Goal: Information Seeking & Learning: Compare options

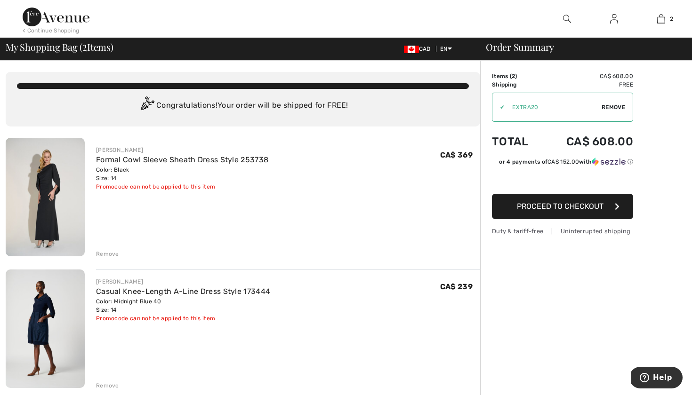
click at [50, 185] on img at bounding box center [45, 197] width 79 height 119
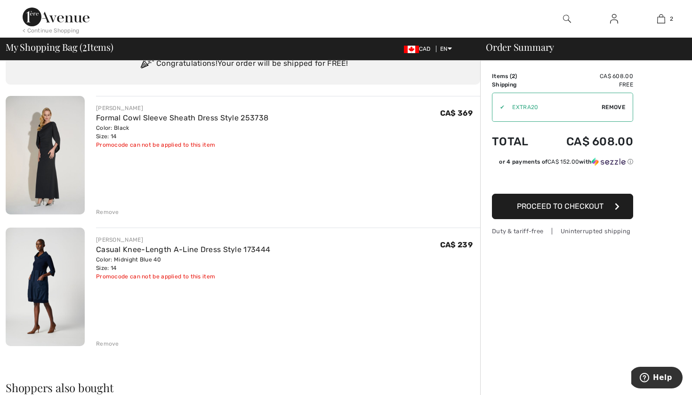
scroll to position [34, 0]
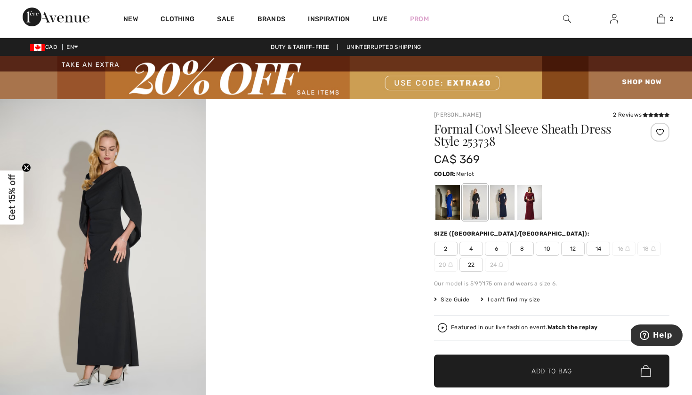
click at [529, 203] on div at bounding box center [529, 202] width 24 height 35
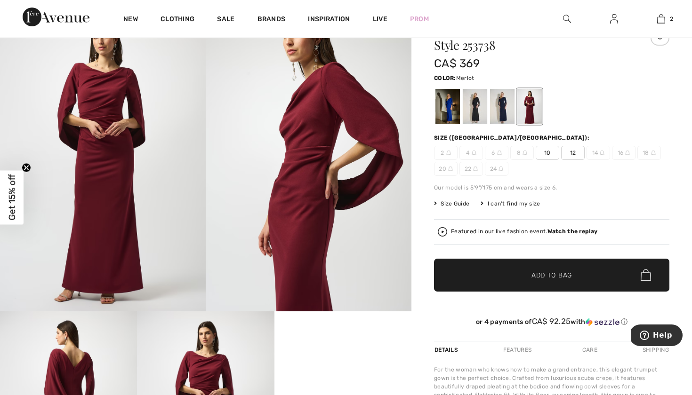
scroll to position [19, 0]
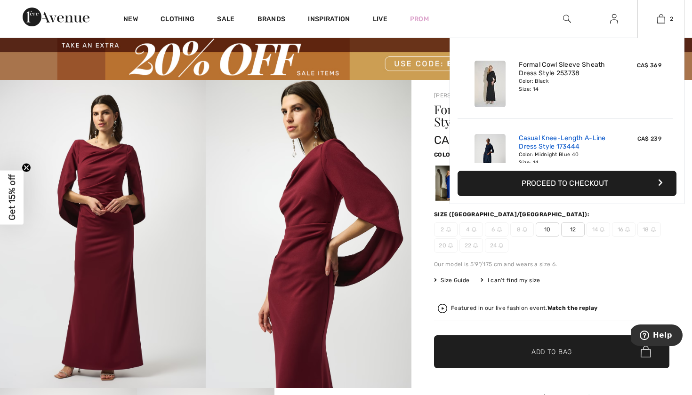
click at [553, 139] on link "Casual Knee-Length A-Line Dress Style 173444" at bounding box center [565, 142] width 93 height 17
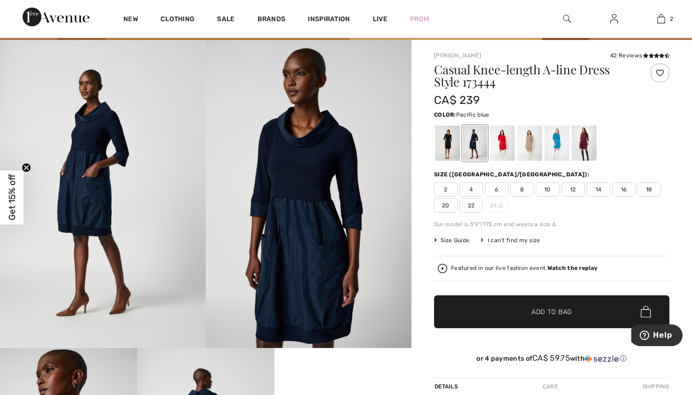
scroll to position [64, 0]
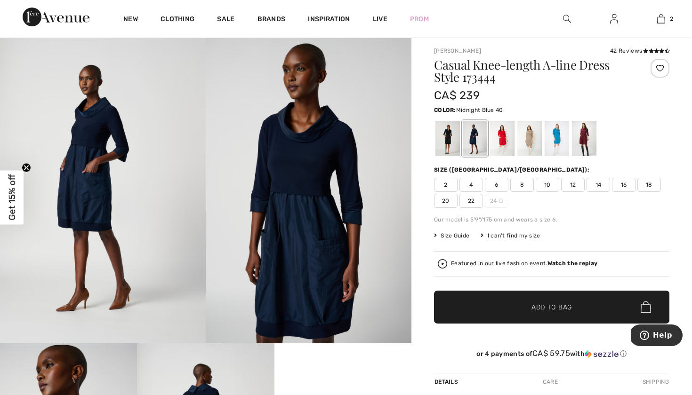
click at [575, 265] on strong "Watch the replay" at bounding box center [572, 263] width 50 height 7
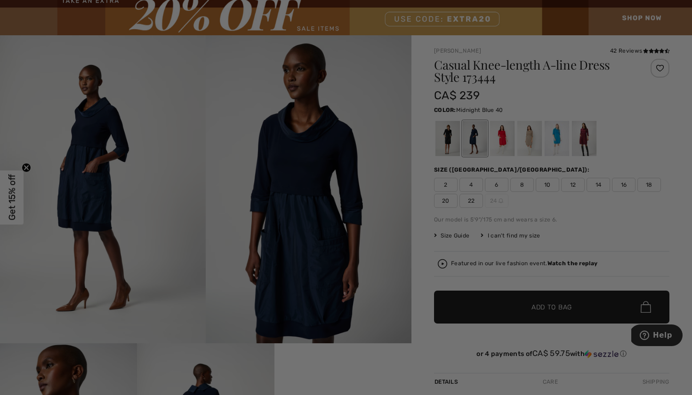
scroll to position [0, 0]
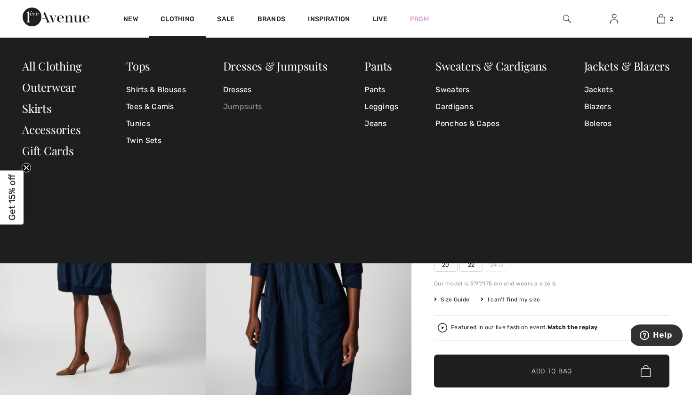
click at [242, 107] on link "Jumpsuits" at bounding box center [275, 106] width 104 height 17
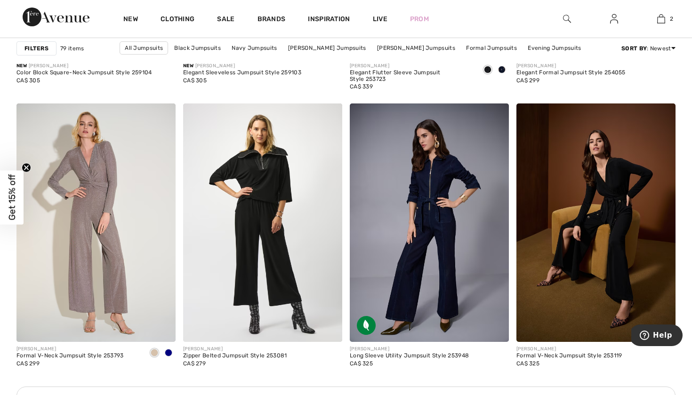
scroll to position [929, 0]
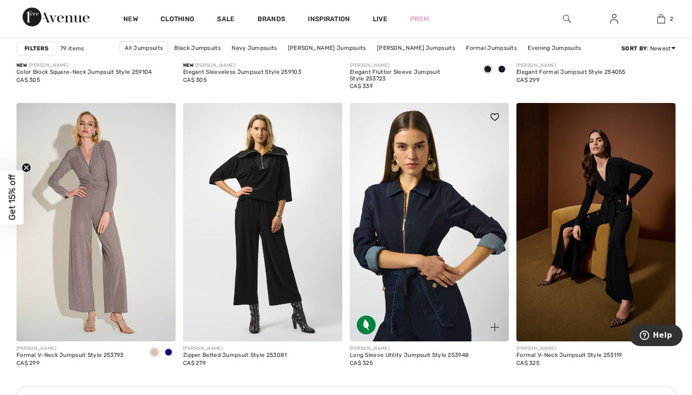
click at [435, 228] on img at bounding box center [429, 222] width 159 height 239
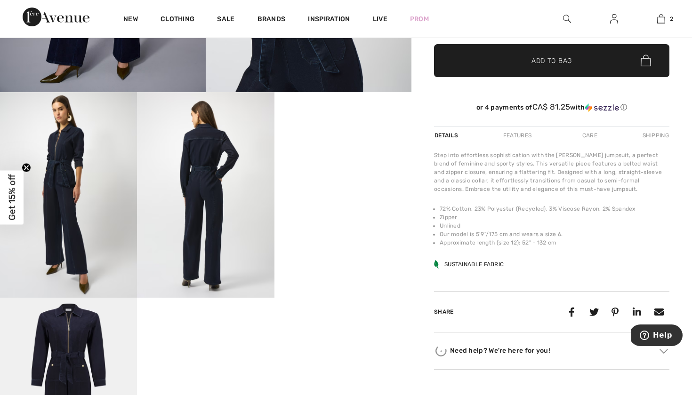
scroll to position [316, 0]
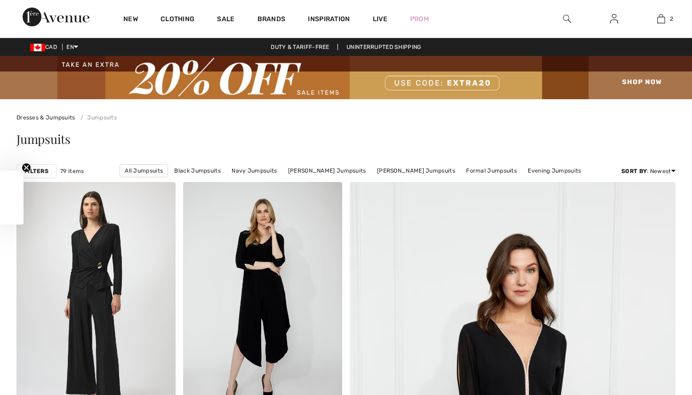
scroll to position [929, 0]
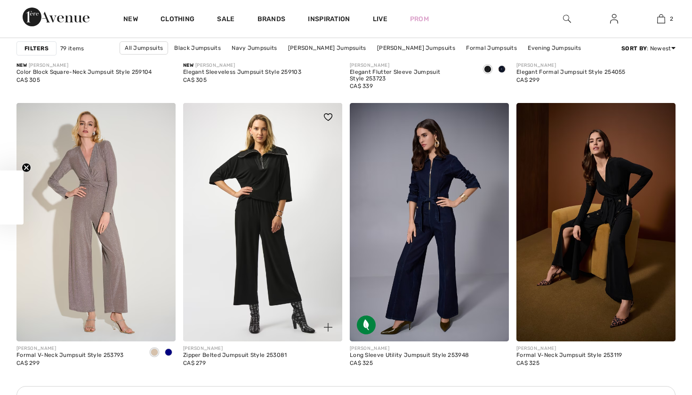
checkbox input "true"
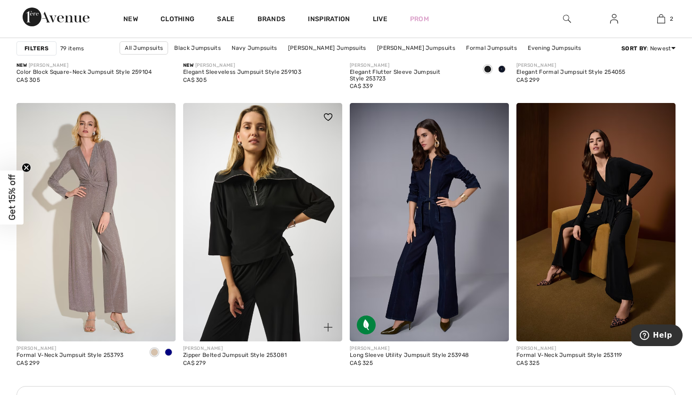
scroll to position [0, 0]
click at [264, 225] on img at bounding box center [262, 222] width 159 height 239
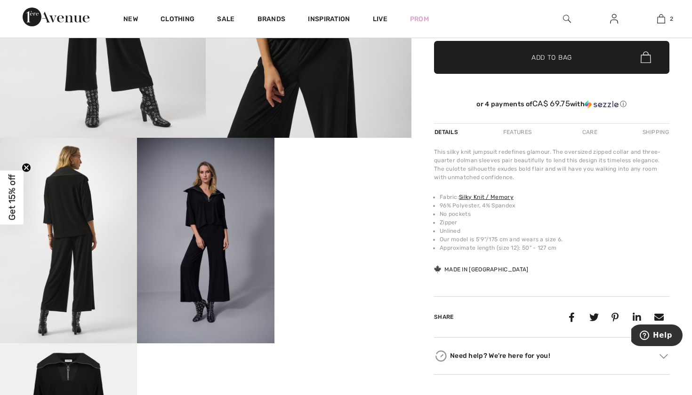
scroll to position [270, 0]
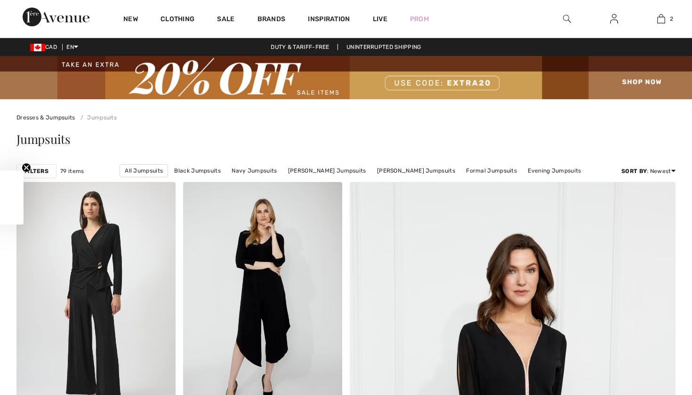
checkbox input "true"
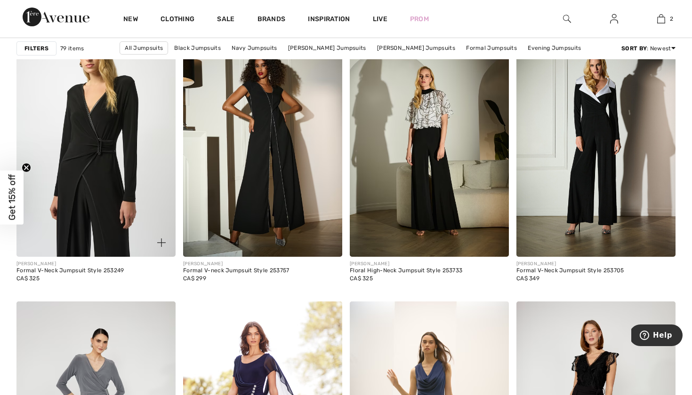
scroll to position [1412, 0]
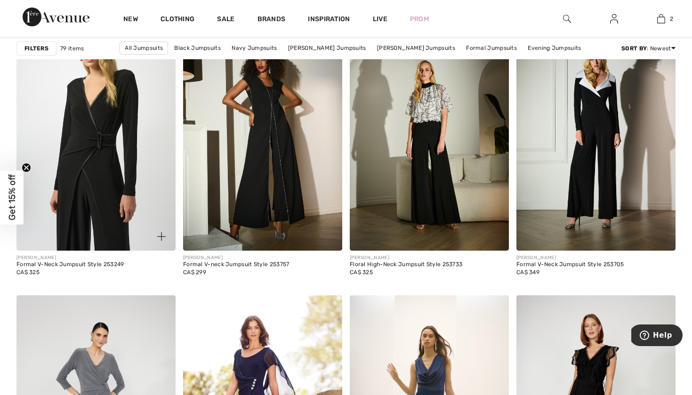
click at [105, 200] on img at bounding box center [95, 131] width 159 height 239
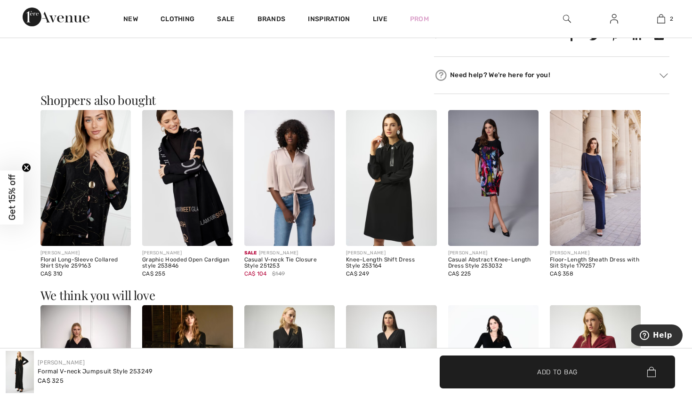
scroll to position [594, 0]
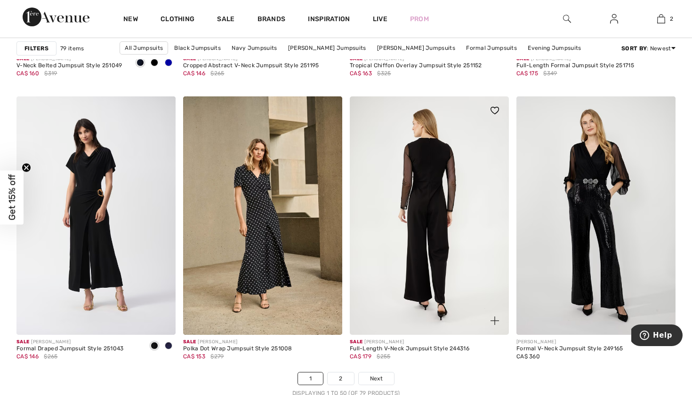
scroll to position [4148, 0]
click at [456, 239] on img at bounding box center [429, 215] width 159 height 239
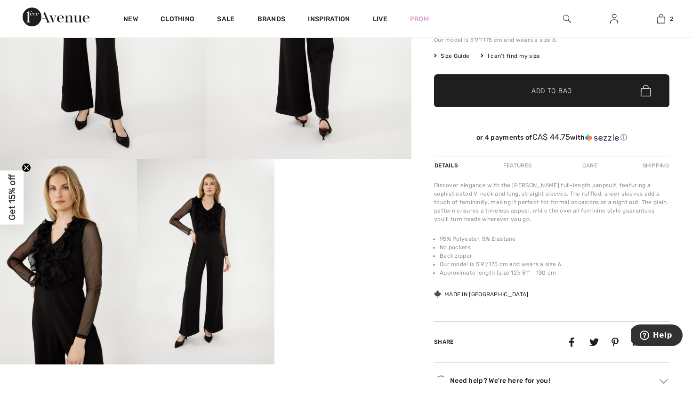
scroll to position [250, 0]
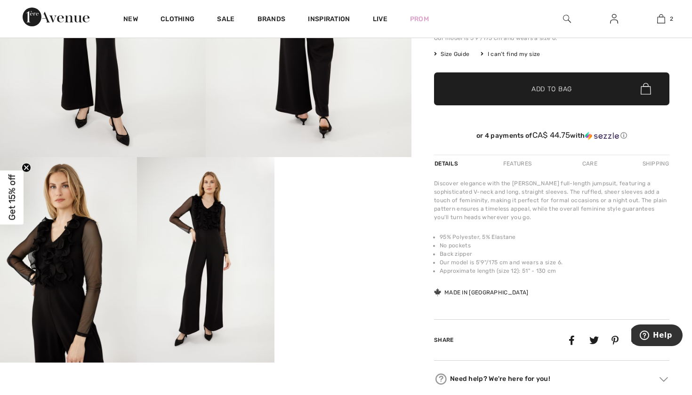
click at [85, 263] on img at bounding box center [68, 260] width 137 height 206
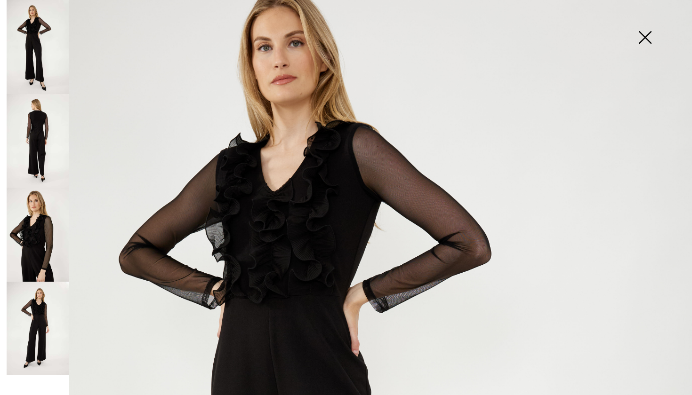
scroll to position [227, 0]
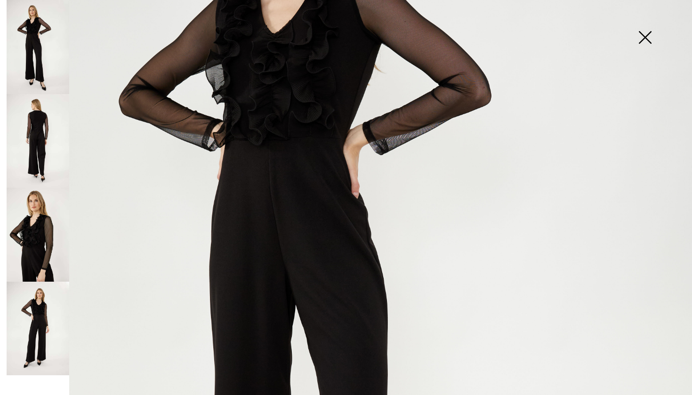
click at [32, 239] on img at bounding box center [38, 235] width 63 height 94
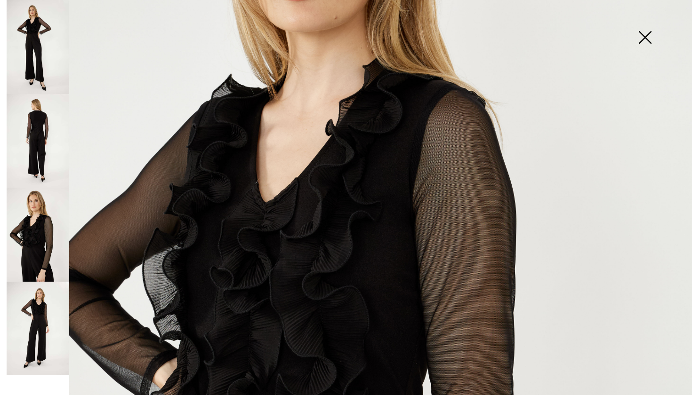
click at [44, 149] on img at bounding box center [38, 141] width 63 height 94
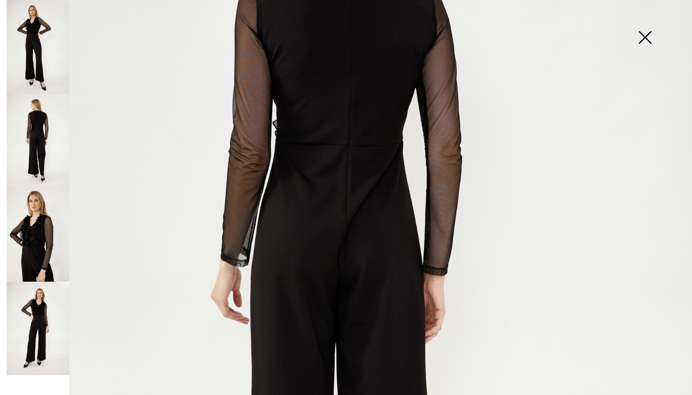
click at [42, 325] on img at bounding box center [38, 329] width 63 height 94
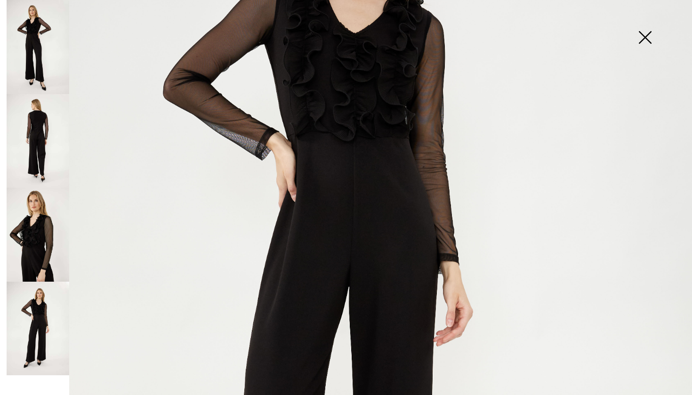
click at [311, 203] on img at bounding box center [346, 292] width 692 height 1038
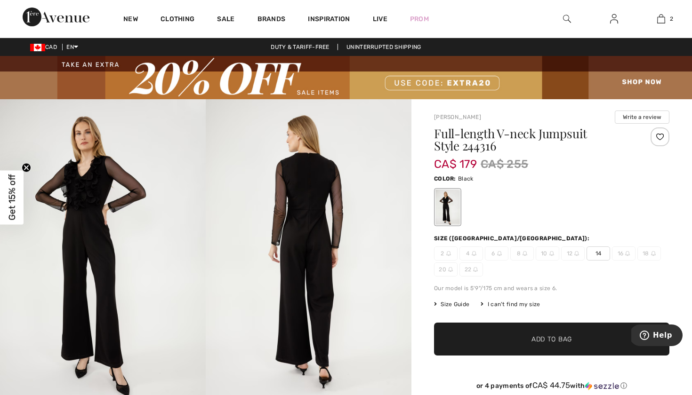
scroll to position [0, 0]
click at [82, 193] on img at bounding box center [103, 253] width 206 height 309
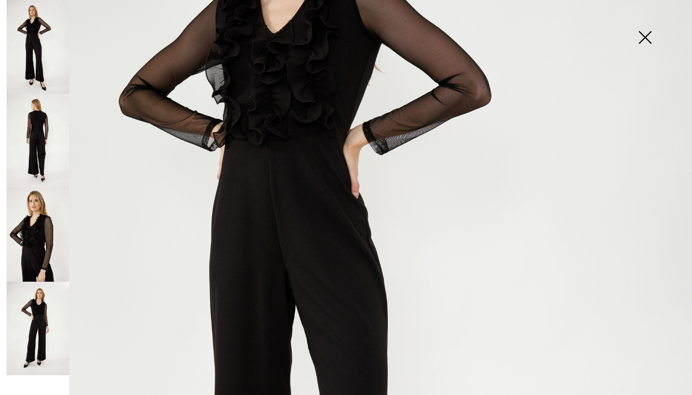
click at [46, 143] on img at bounding box center [38, 141] width 63 height 94
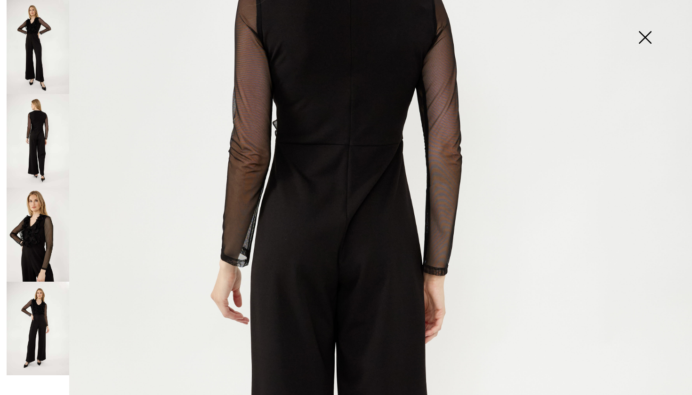
click at [41, 224] on img at bounding box center [38, 235] width 63 height 94
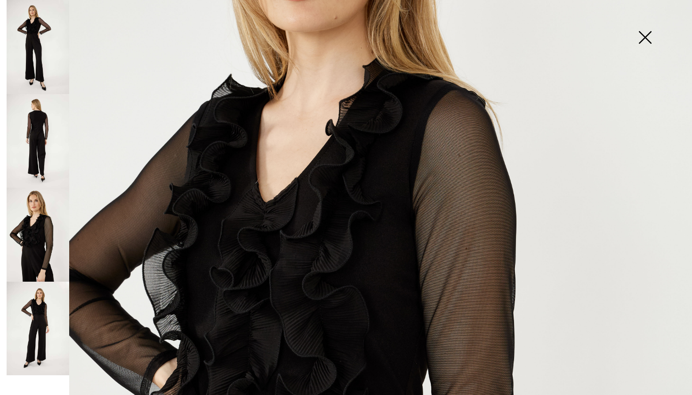
click at [40, 324] on img at bounding box center [38, 329] width 63 height 94
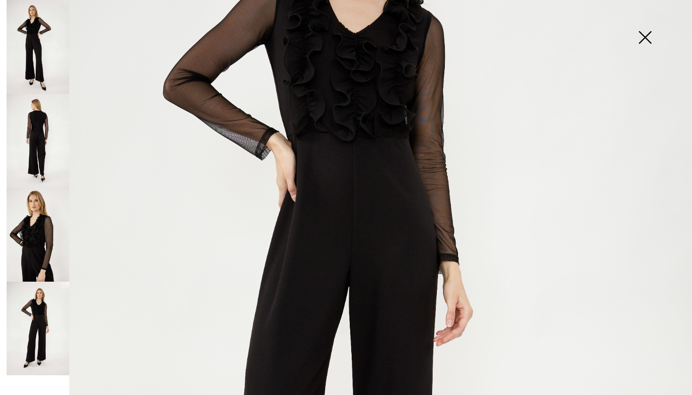
click at [647, 37] on img at bounding box center [644, 38] width 47 height 48
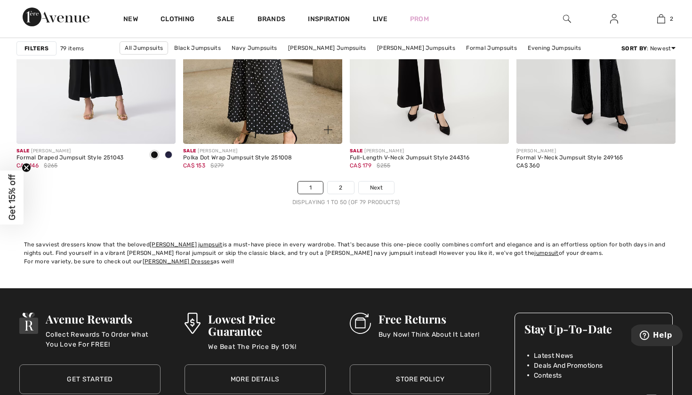
scroll to position [4354, 0]
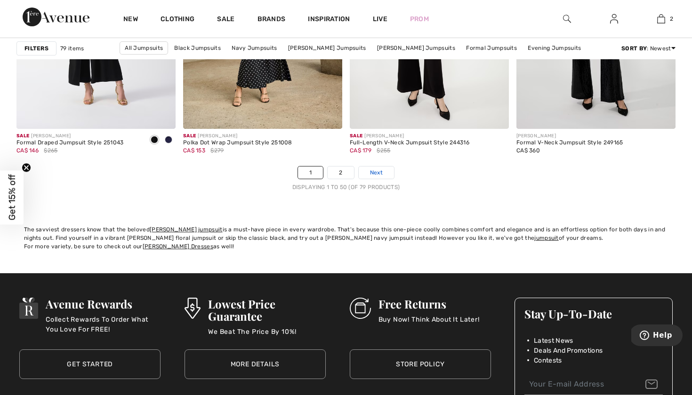
click at [370, 173] on span "Next" at bounding box center [376, 172] width 13 height 8
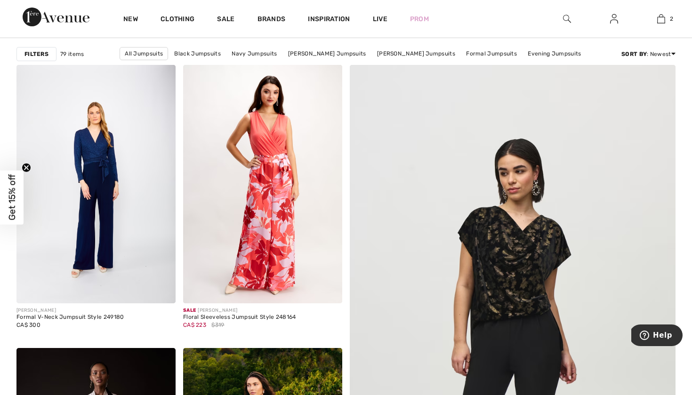
scroll to position [121, 0]
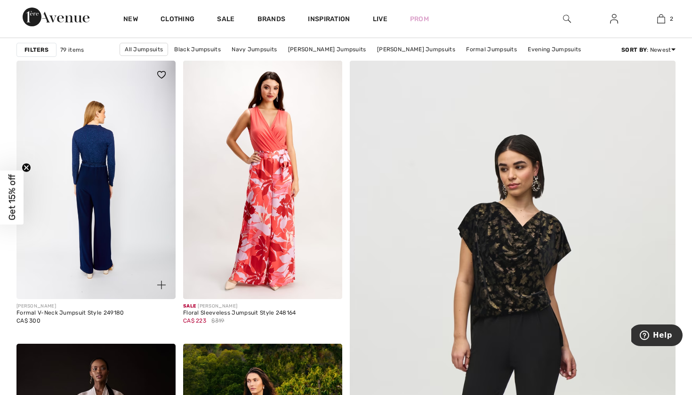
click at [111, 192] on img at bounding box center [95, 180] width 159 height 239
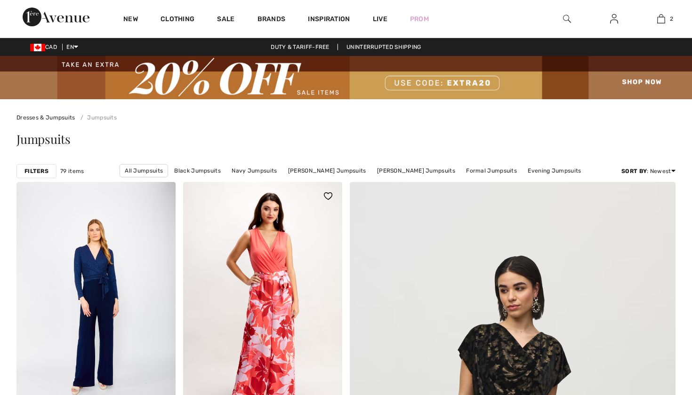
checkbox input "true"
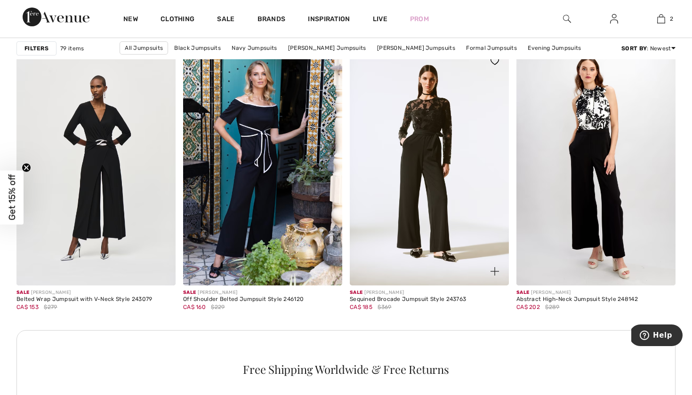
scroll to position [991, 0]
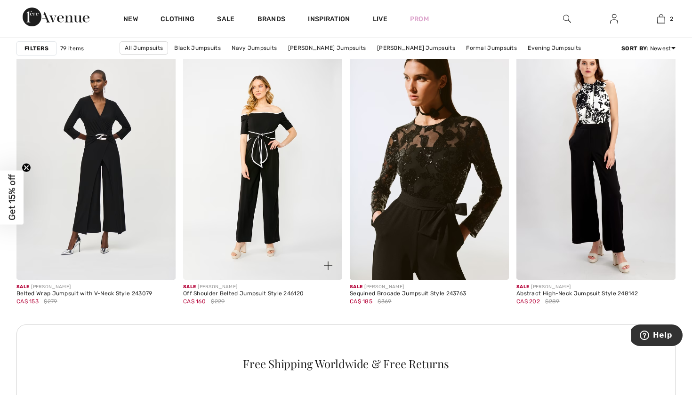
click at [273, 192] on img at bounding box center [262, 160] width 159 height 239
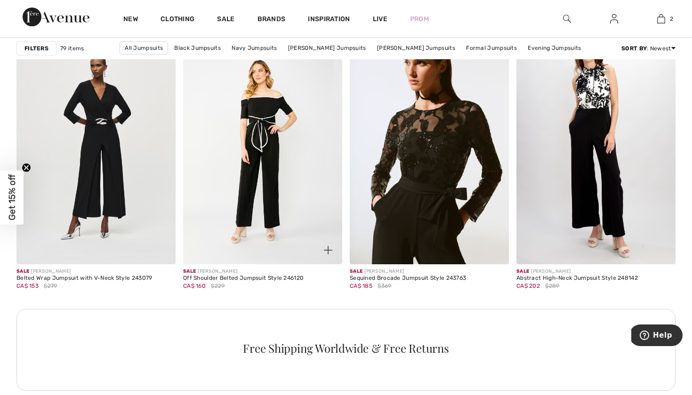
scroll to position [1005, 0]
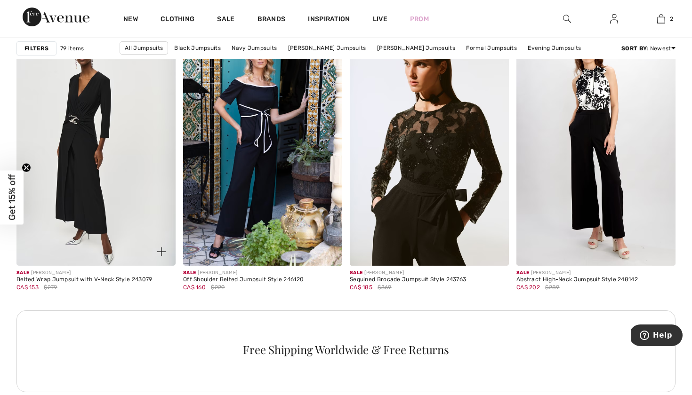
click at [105, 179] on img at bounding box center [95, 146] width 159 height 239
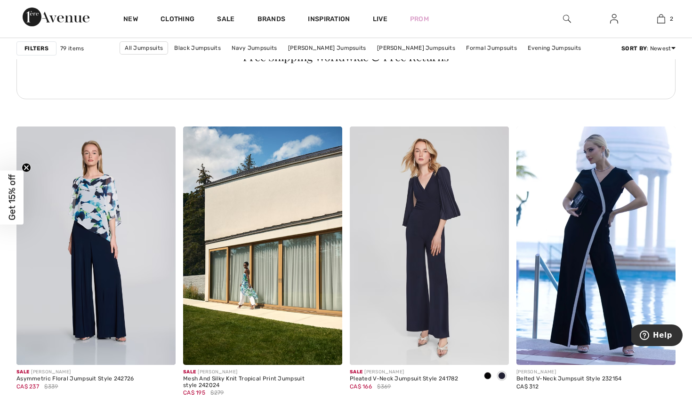
scroll to position [1331, 0]
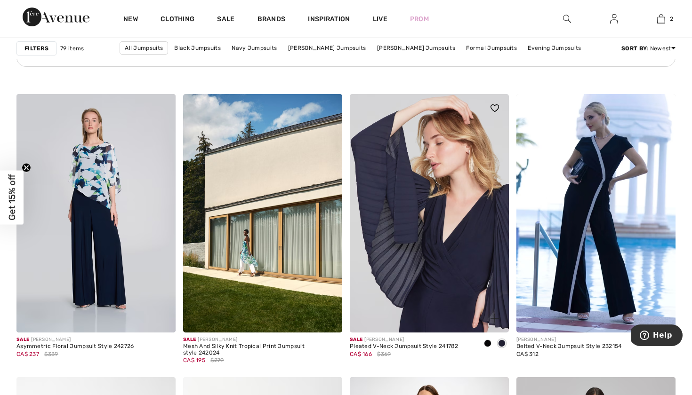
click at [445, 223] on img at bounding box center [429, 213] width 159 height 239
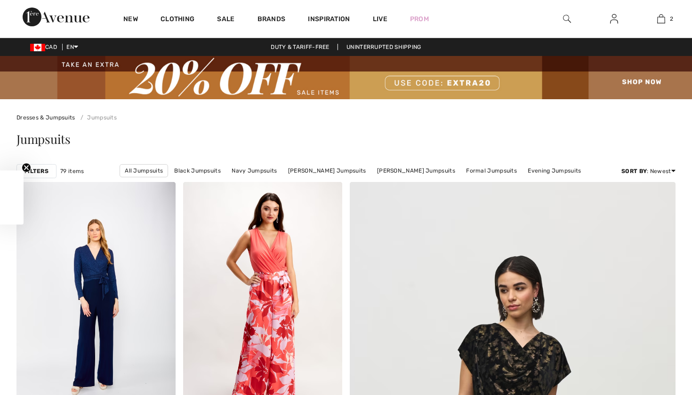
checkbox input "true"
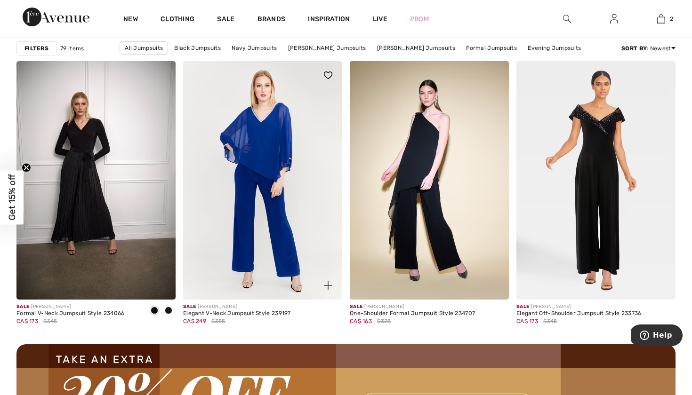
scroll to position [1931, 0]
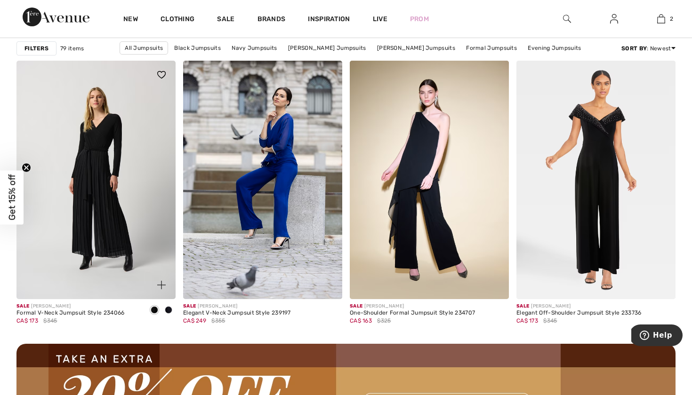
click at [100, 182] on img at bounding box center [95, 180] width 159 height 239
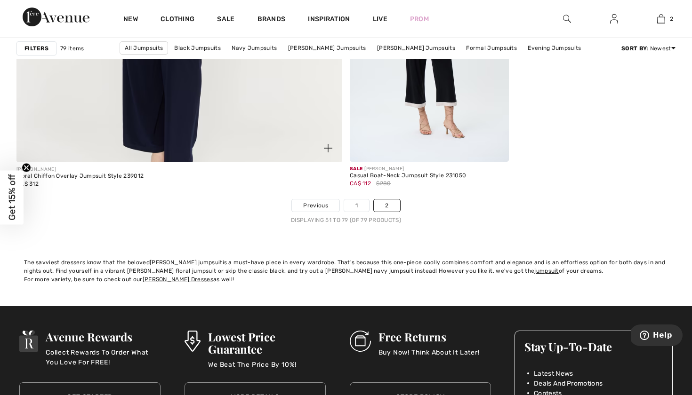
scroll to position [2772, 0]
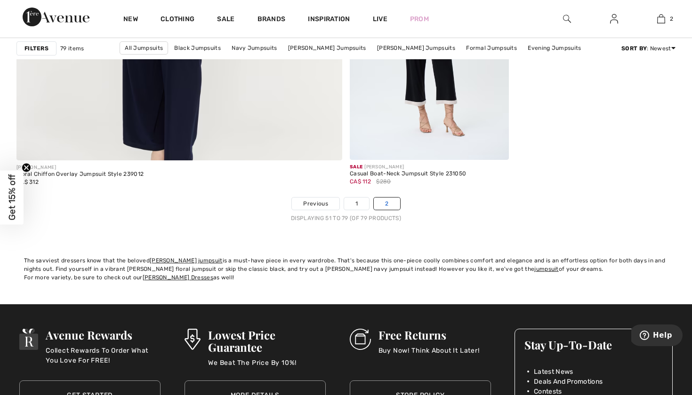
click at [390, 203] on link "2" at bounding box center [387, 204] width 26 height 12
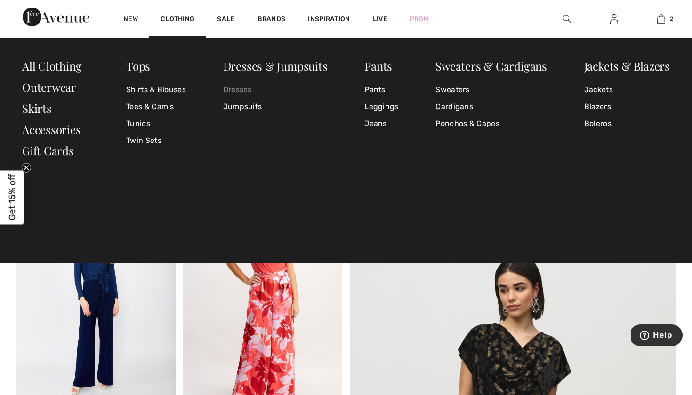
click at [235, 87] on link "Dresses" at bounding box center [275, 89] width 104 height 17
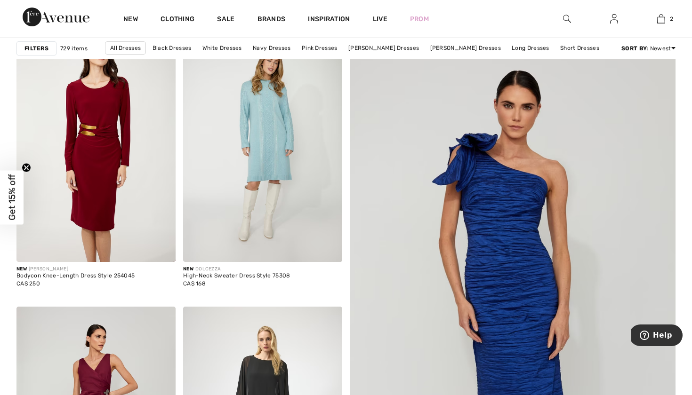
scroll to position [72, 0]
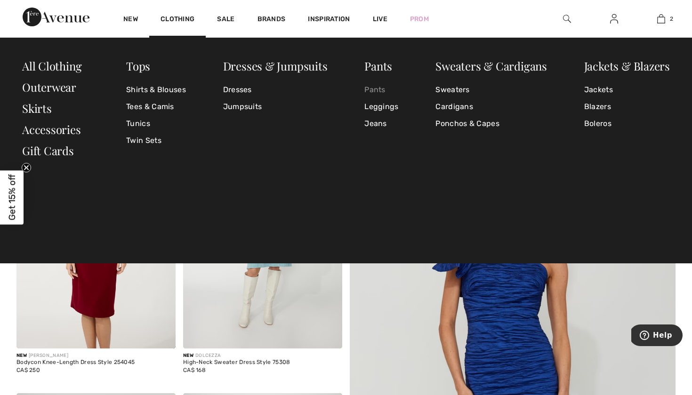
click at [379, 87] on link "Pants" at bounding box center [381, 89] width 34 height 17
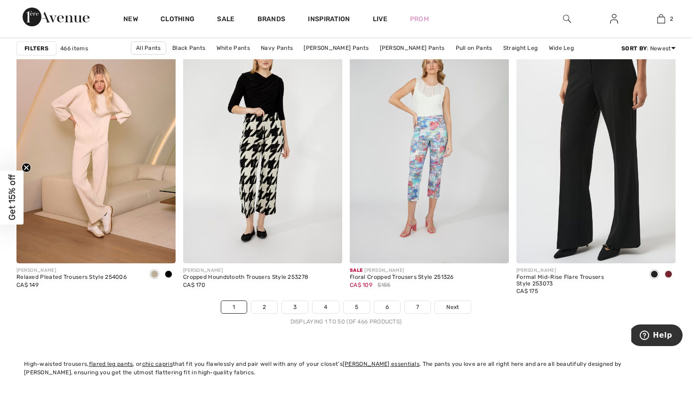
scroll to position [4225, 0]
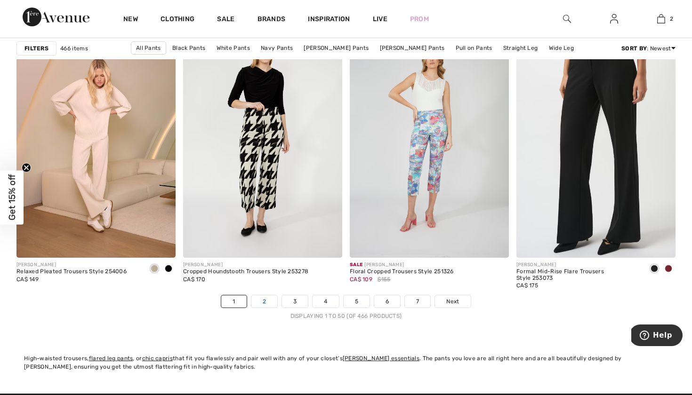
click at [270, 298] on link "2" at bounding box center [264, 302] width 26 height 12
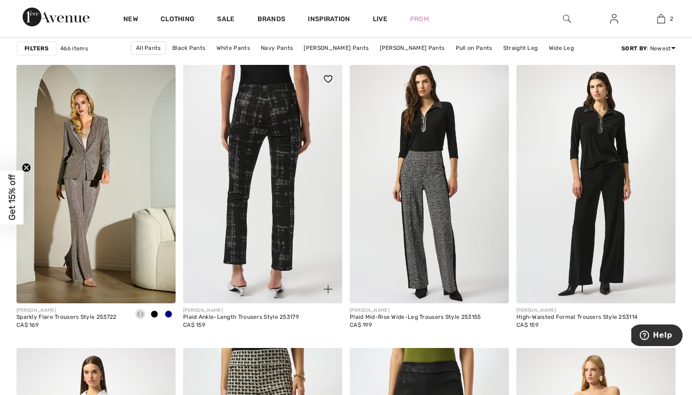
scroll to position [3613, 0]
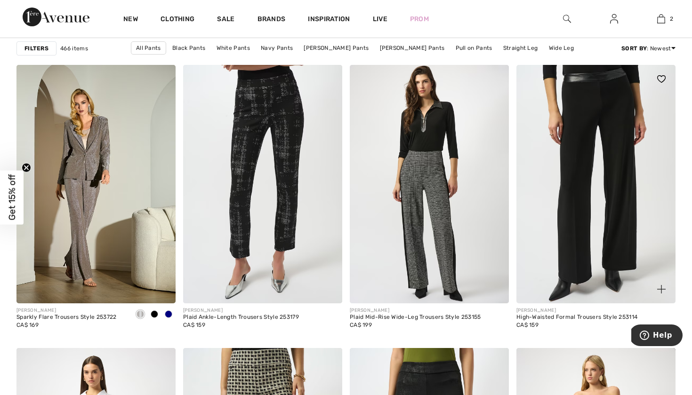
click at [584, 192] on img at bounding box center [595, 184] width 159 height 239
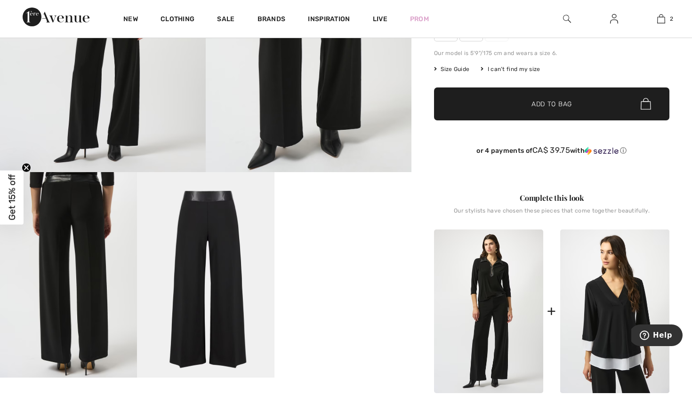
scroll to position [234, 0]
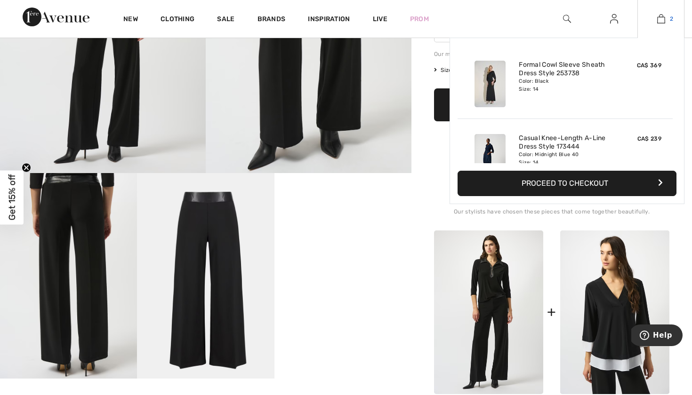
click at [663, 21] on img at bounding box center [661, 18] width 8 height 11
